Goal: Transaction & Acquisition: Obtain resource

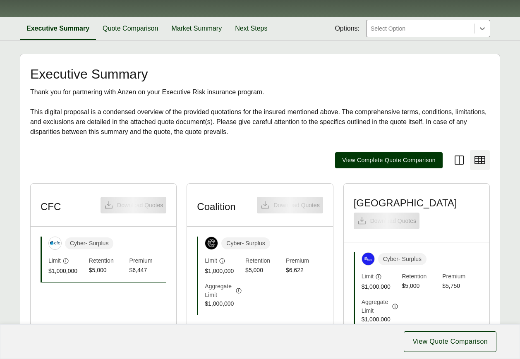
scroll to position [248, 0]
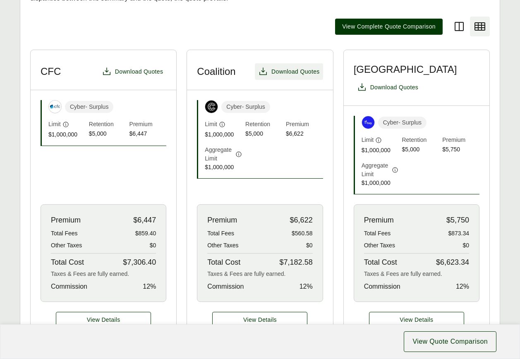
click at [286, 71] on span "Download Quotes" at bounding box center [295, 71] width 48 height 9
click at [252, 315] on span "View Details" at bounding box center [259, 319] width 33 height 9
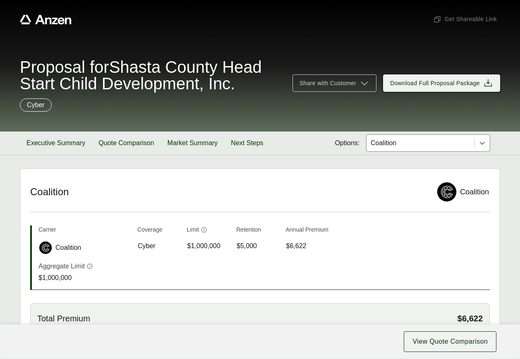
click at [458, 81] on span "Download Full Proposal Package" at bounding box center [435, 83] width 90 height 9
click at [247, 186] on h2 "Coalition" at bounding box center [228, 192] width 396 height 12
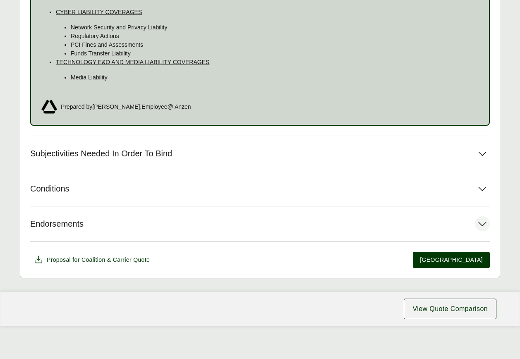
scroll to position [844, 0]
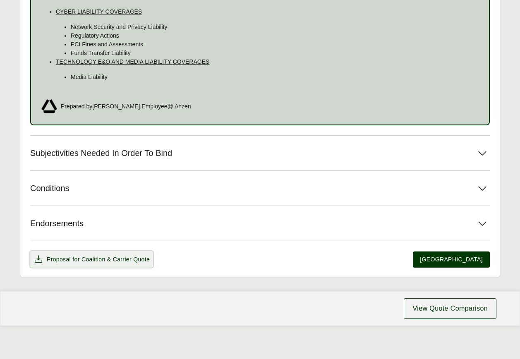
click at [61, 260] on span "Proposal for Coalition & Carrier Quote" at bounding box center [98, 259] width 103 height 9
